Goal: Navigation & Orientation: Find specific page/section

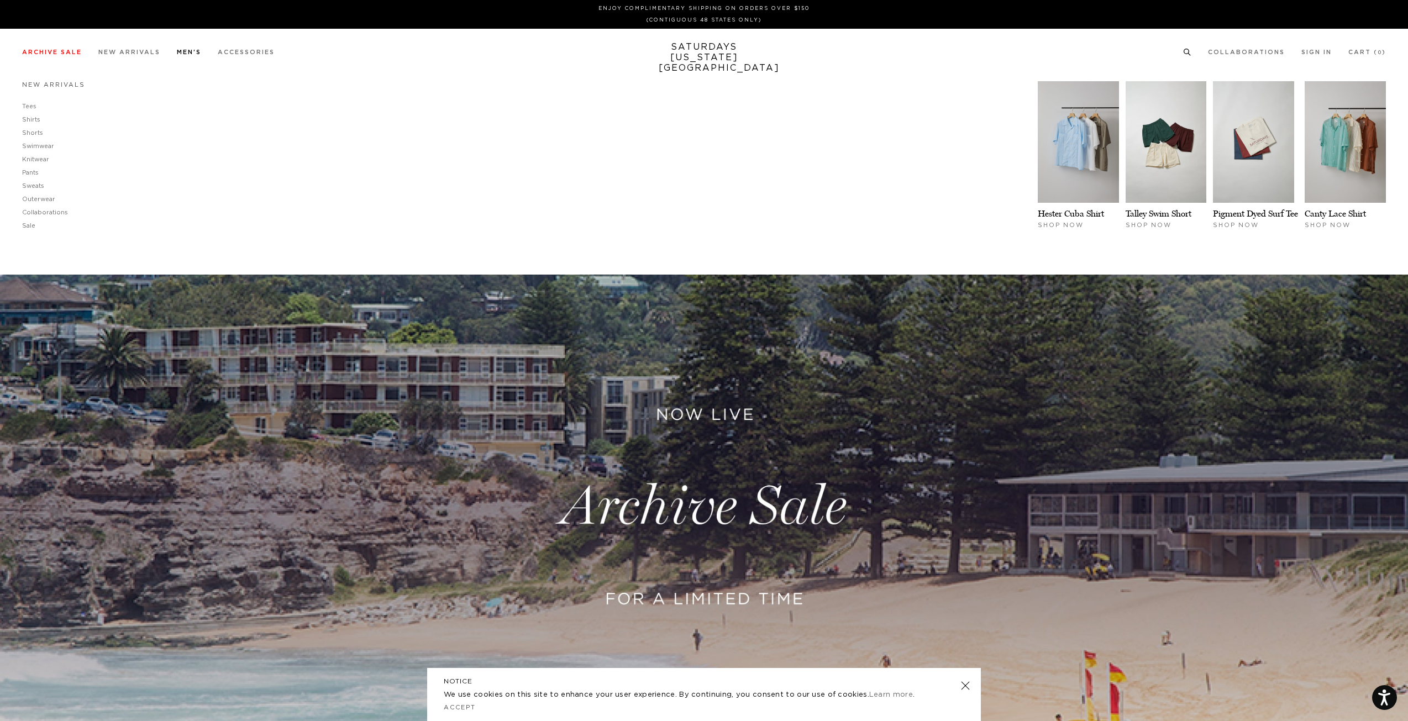
click at [60, 88] on link "New Arrivals" at bounding box center [53, 85] width 63 height 6
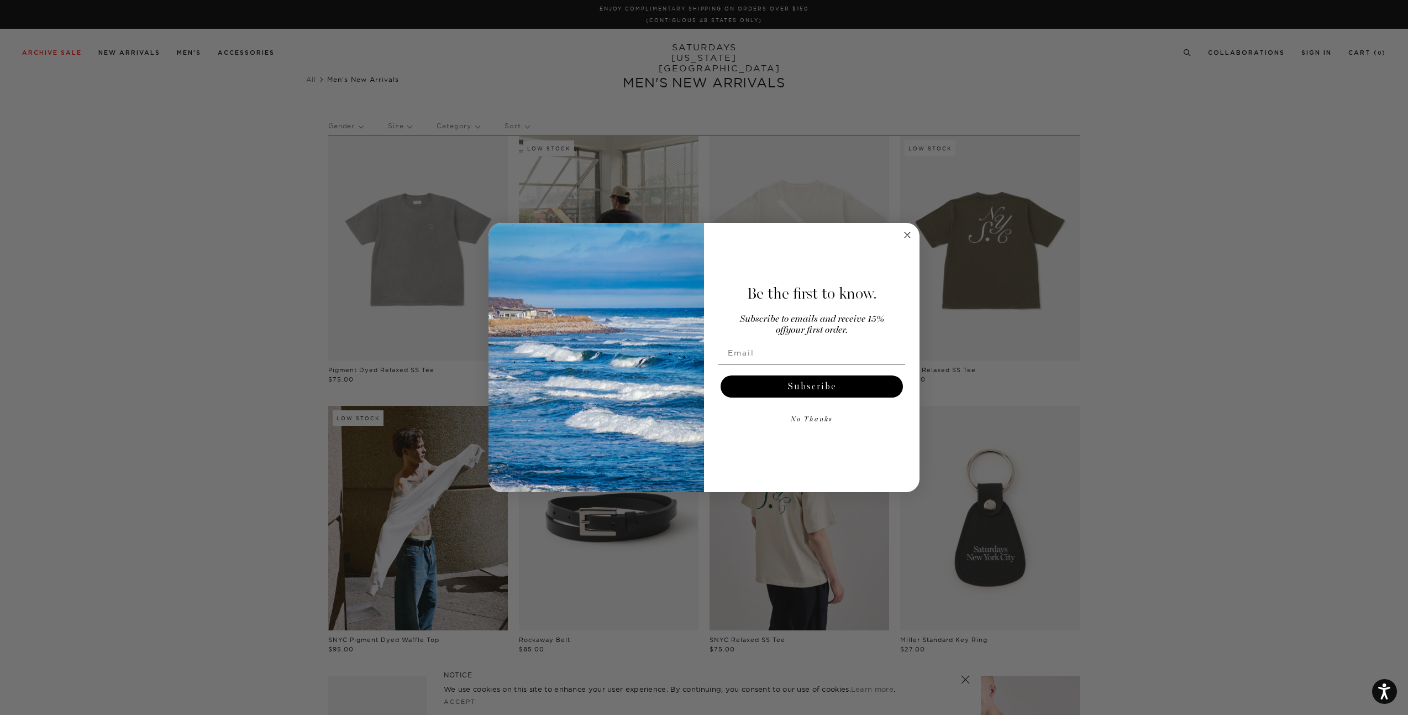
click at [912, 237] on circle "Close dialog" at bounding box center [907, 234] width 13 height 13
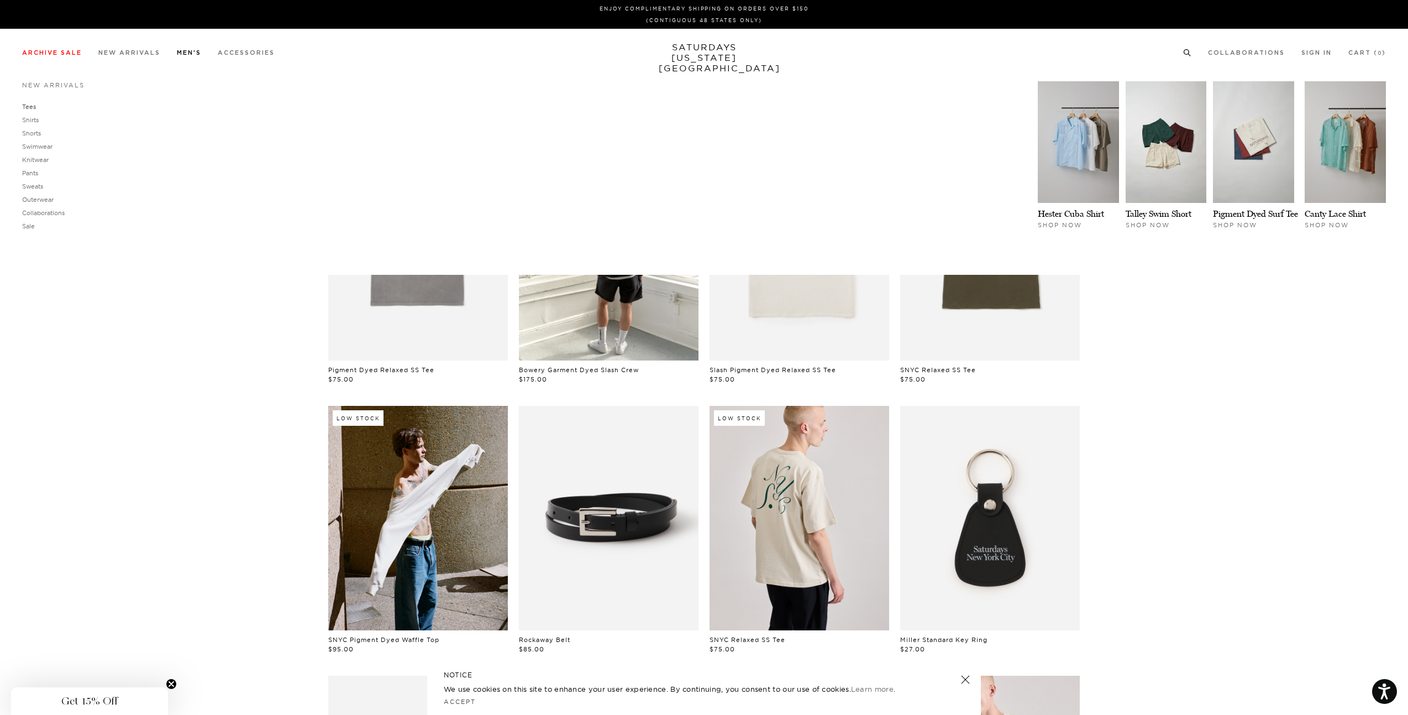
click at [29, 109] on link "Tees" at bounding box center [29, 107] width 14 height 8
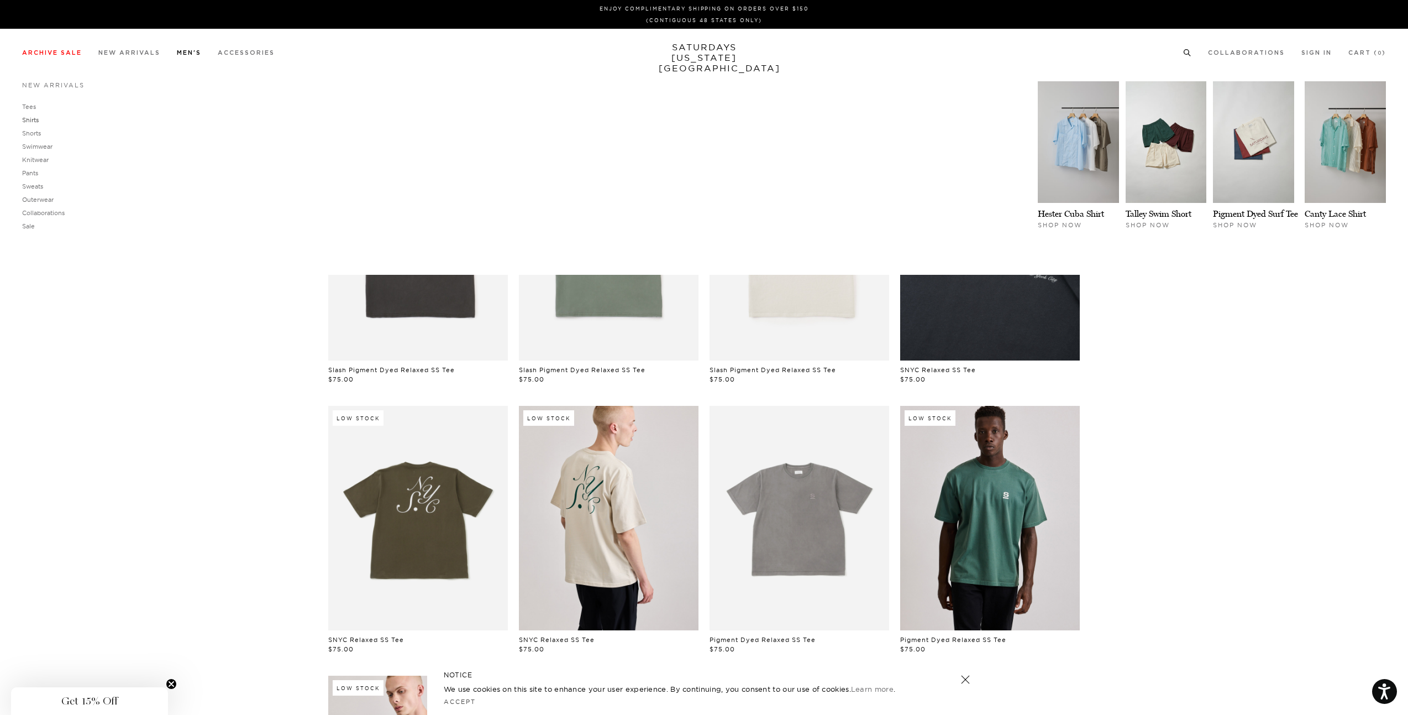
click at [25, 121] on link "Shirts" at bounding box center [30, 120] width 17 height 8
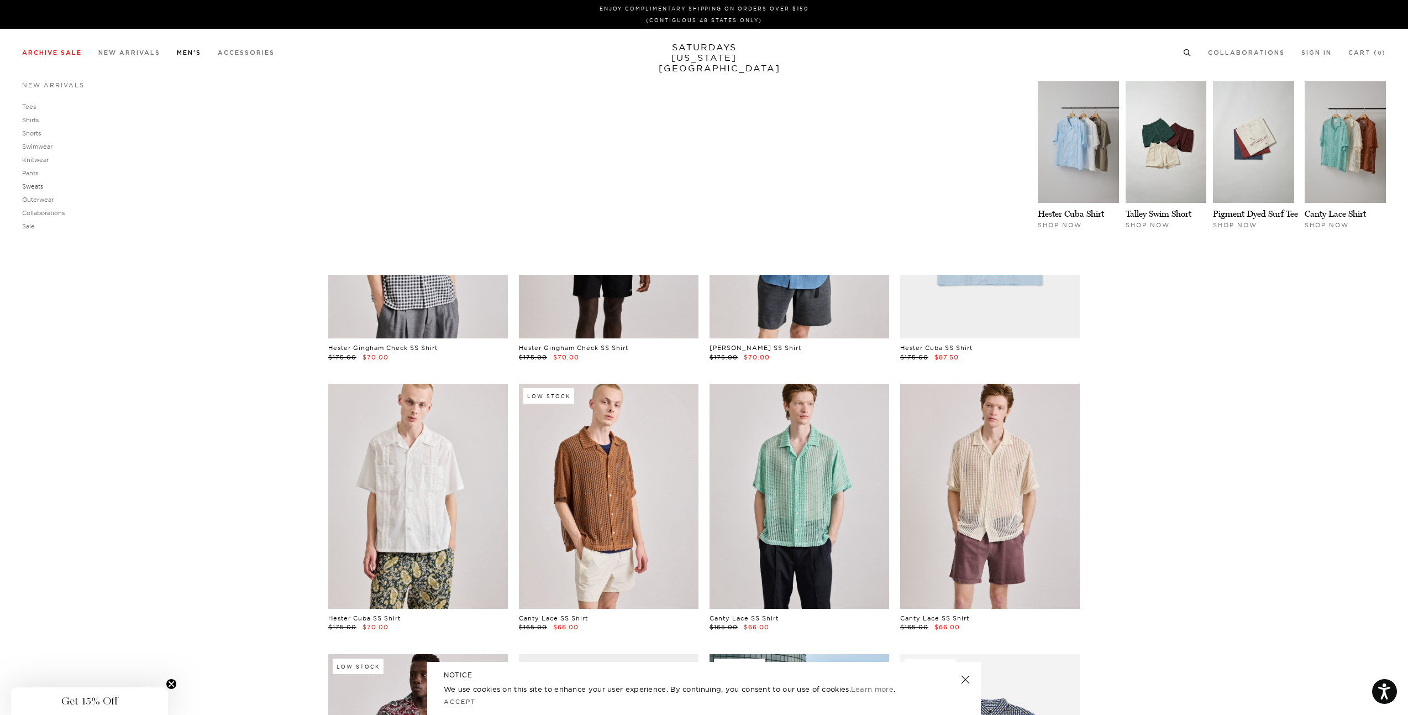
click at [35, 185] on link "Sweats" at bounding box center [32, 186] width 21 height 8
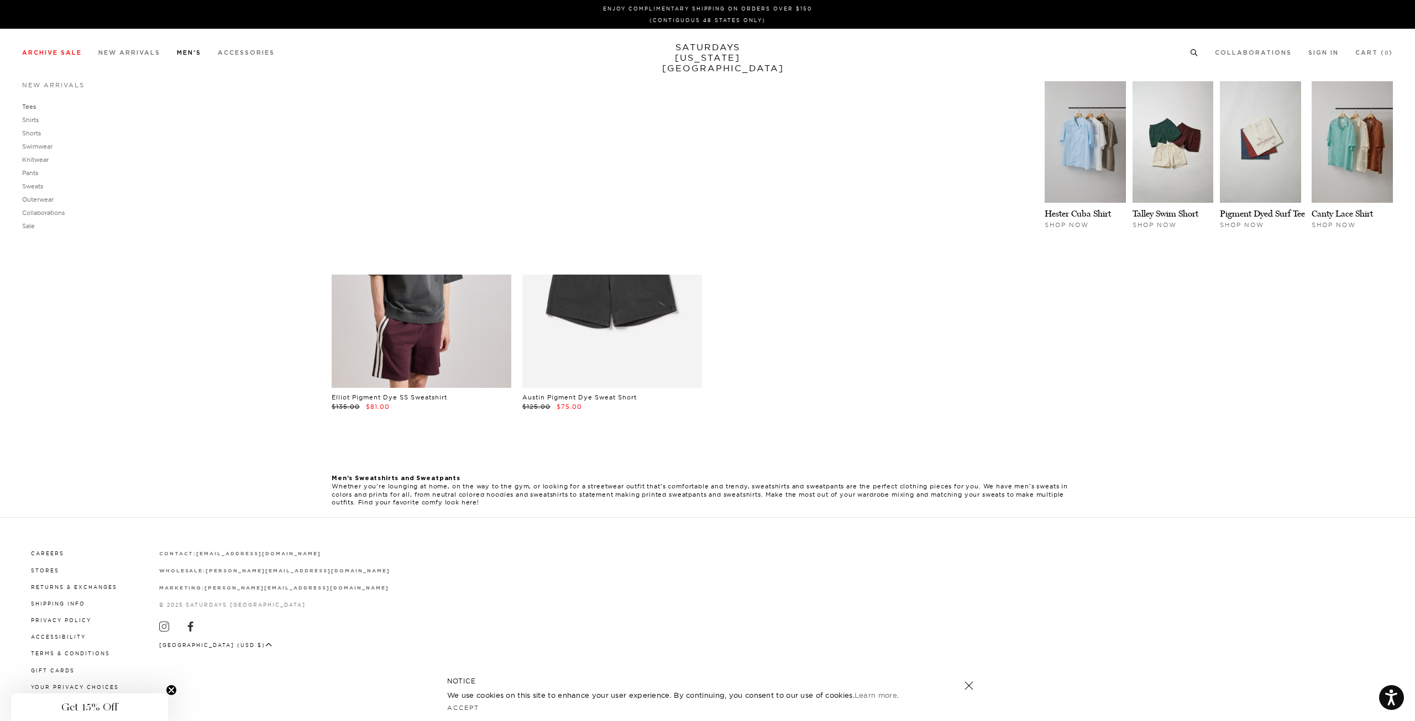
click at [34, 108] on link "Tees" at bounding box center [29, 107] width 14 height 8
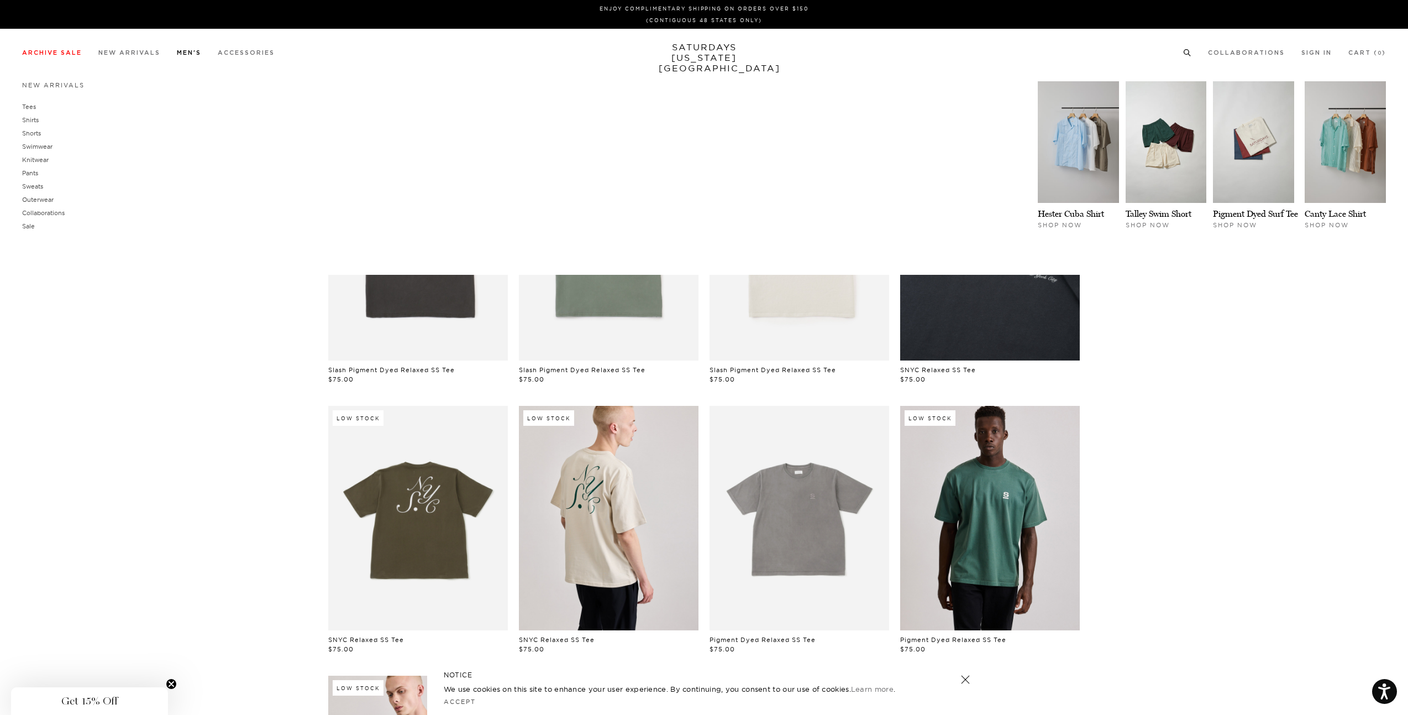
click at [20, 124] on div "New Arrivals Tees Shirts Shorts Swimwear Knitwear Pants Sweats Outerwear Shop N…" at bounding box center [704, 175] width 1408 height 199
click at [25, 122] on link "Shirts" at bounding box center [30, 120] width 17 height 8
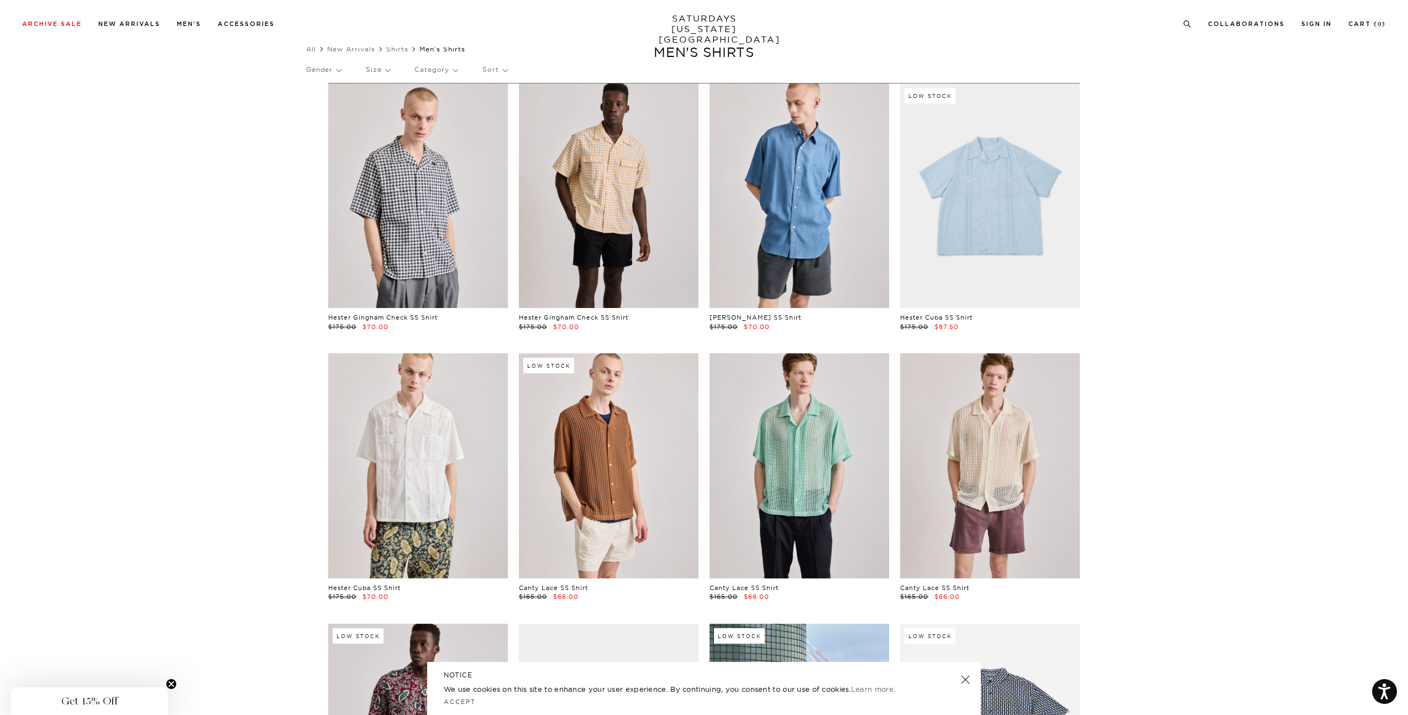
scroll to position [55, 0]
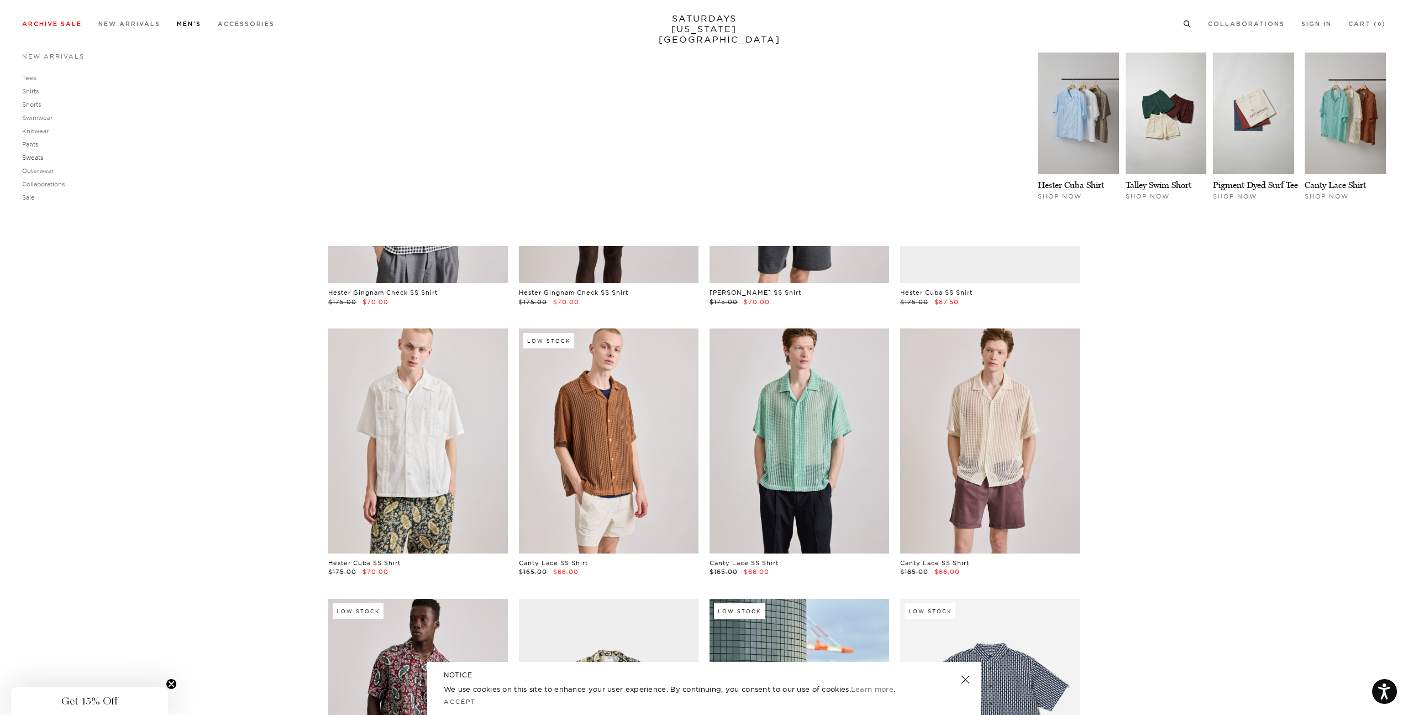
click at [34, 161] on link "Sweats" at bounding box center [32, 158] width 21 height 8
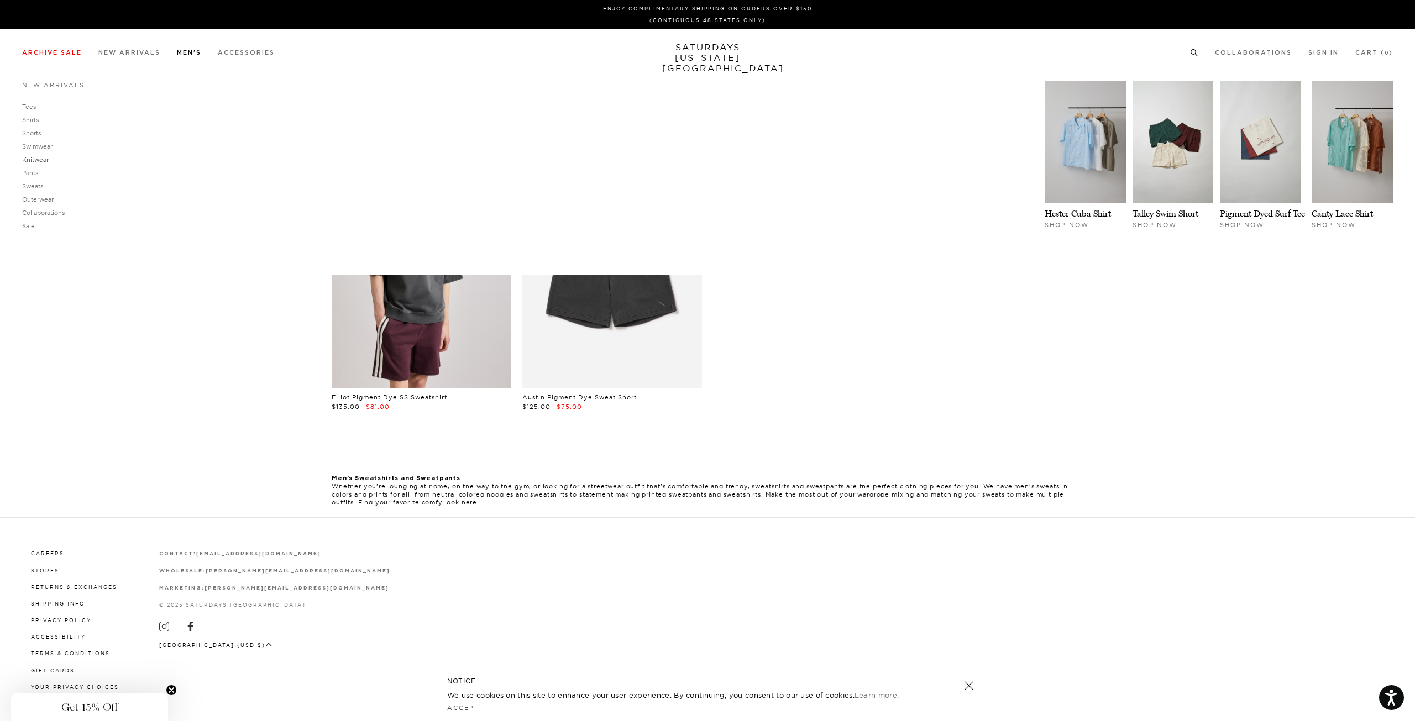
click at [39, 159] on link "Knitwear" at bounding box center [35, 160] width 27 height 8
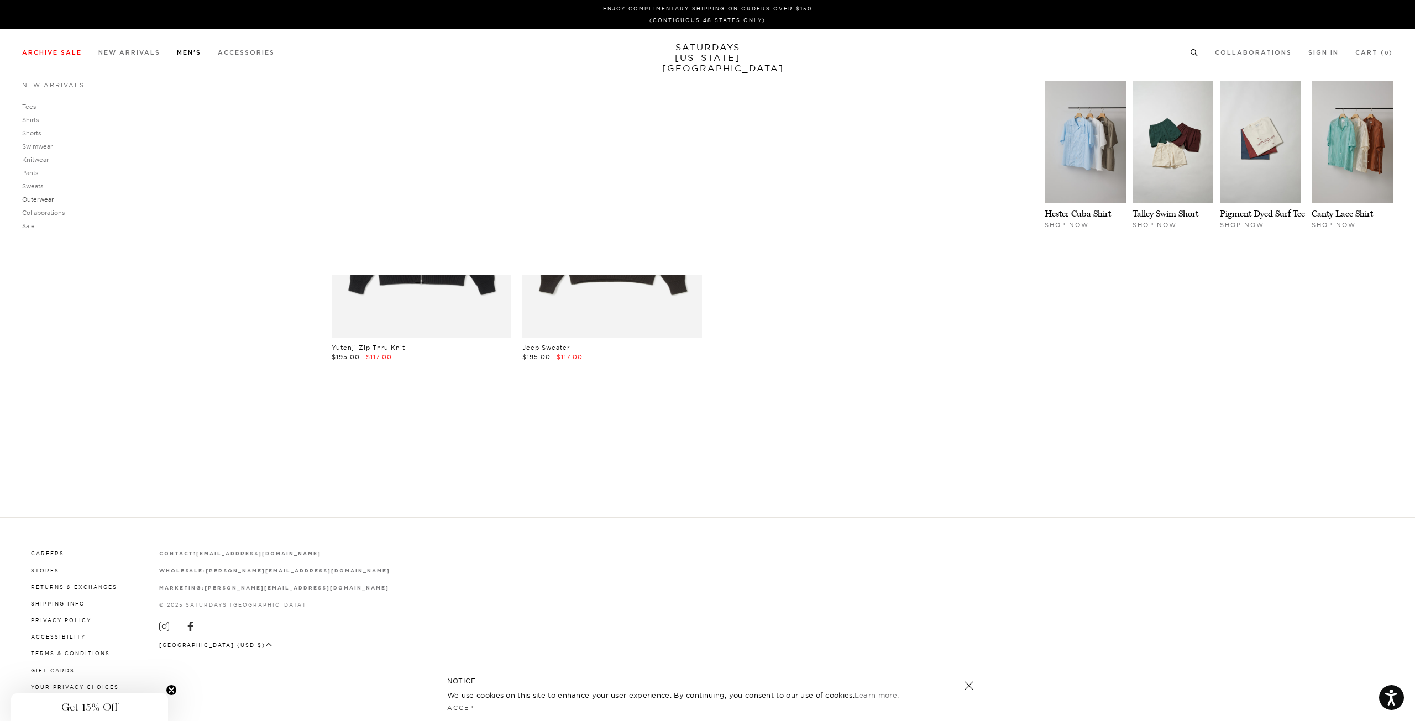
click at [47, 199] on link "Outerwear" at bounding box center [37, 200] width 31 height 8
